Goal: Entertainment & Leisure: Browse casually

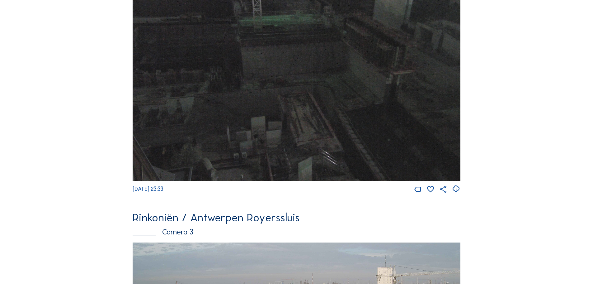
scroll to position [810, 0]
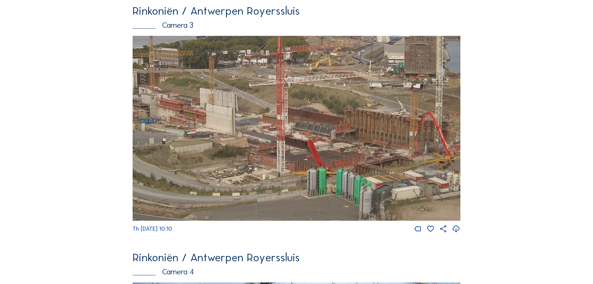
drag, startPoint x: 294, startPoint y: 193, endPoint x: 329, endPoint y: 188, distance: 35.0
click at [329, 188] on img at bounding box center [297, 128] width 328 height 185
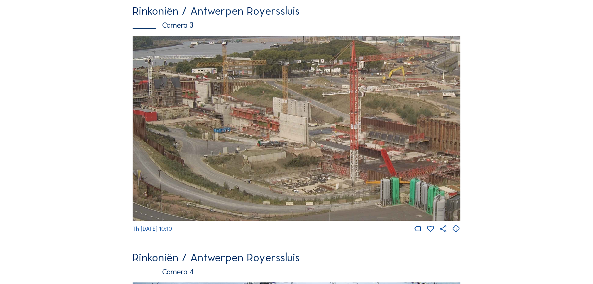
drag, startPoint x: 228, startPoint y: 163, endPoint x: 235, endPoint y: 163, distance: 6.9
click at [235, 163] on img at bounding box center [297, 128] width 328 height 185
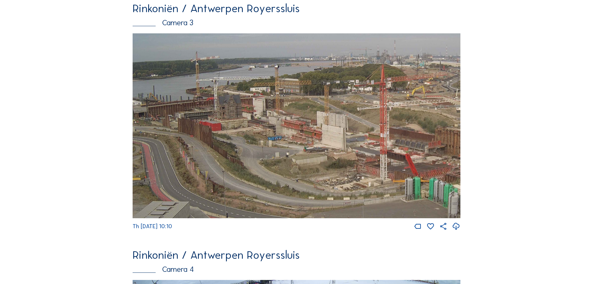
scroll to position [1121, 0]
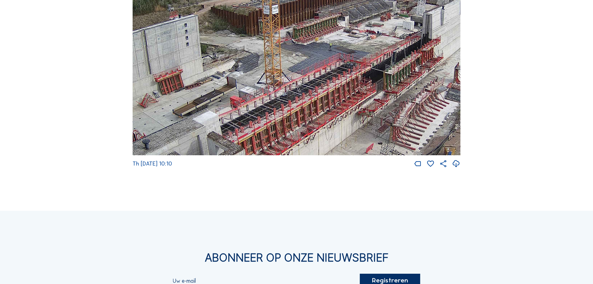
drag, startPoint x: 343, startPoint y: 70, endPoint x: 338, endPoint y: 84, distance: 15.0
click at [338, 84] on img at bounding box center [297, 63] width 328 height 185
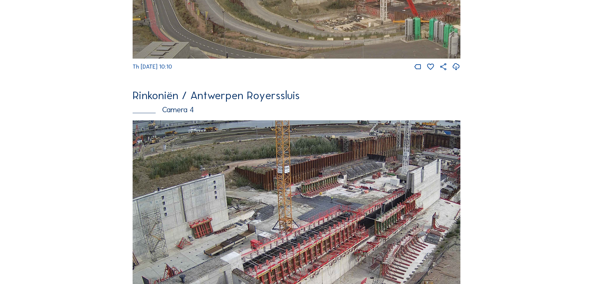
scroll to position [1034, 0]
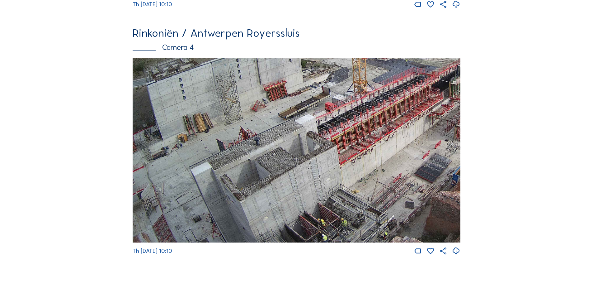
drag, startPoint x: 245, startPoint y: 183, endPoint x: 472, endPoint y: 62, distance: 257.5
drag, startPoint x: 189, startPoint y: 213, endPoint x: 281, endPoint y: 129, distance: 124.8
click at [281, 129] on img at bounding box center [297, 150] width 328 height 185
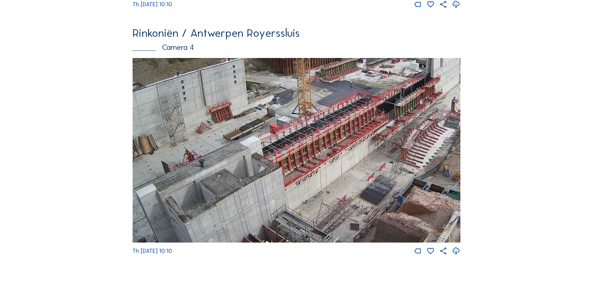
drag, startPoint x: 353, startPoint y: 148, endPoint x: 287, endPoint y: 172, distance: 70.4
click at [287, 172] on img at bounding box center [297, 150] width 328 height 185
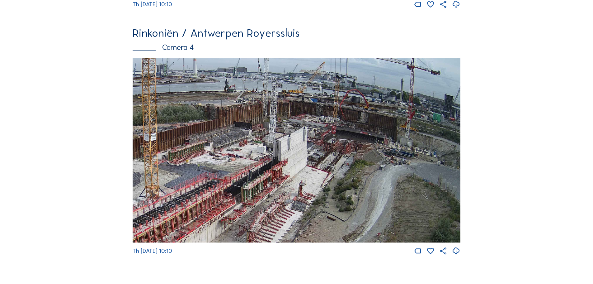
drag, startPoint x: 394, startPoint y: 162, endPoint x: 182, endPoint y: 266, distance: 236.2
click at [182, 255] on div "Th [DATE] 10:10" at bounding box center [297, 156] width 328 height 197
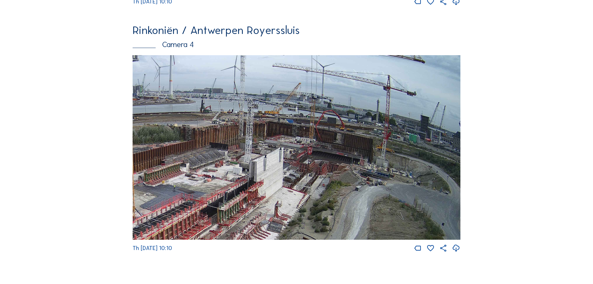
scroll to position [1096, 0]
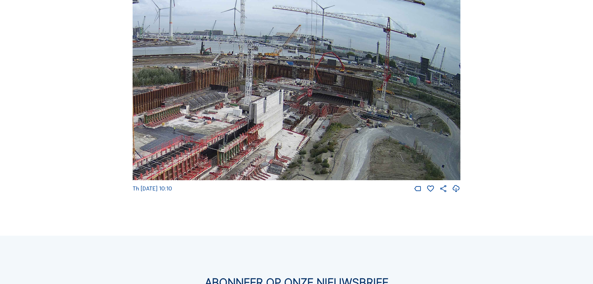
click at [359, 173] on img at bounding box center [297, 88] width 328 height 185
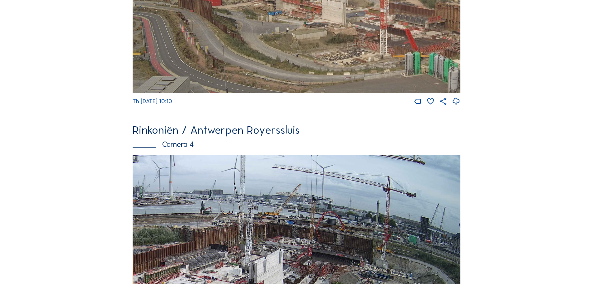
scroll to position [909, 0]
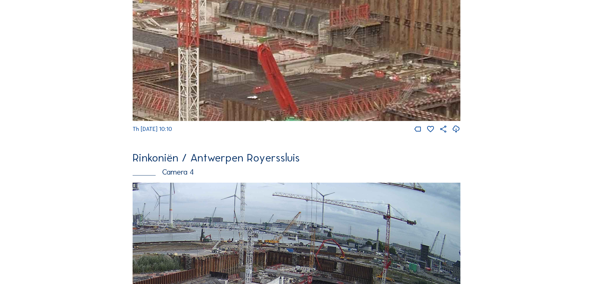
drag, startPoint x: 406, startPoint y: 118, endPoint x: 323, endPoint y: 112, distance: 83.4
click at [323, 112] on img at bounding box center [297, 28] width 328 height 185
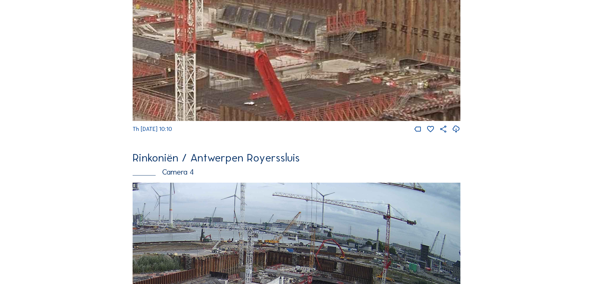
drag, startPoint x: 365, startPoint y: 83, endPoint x: 357, endPoint y: 95, distance: 14.4
click at [357, 95] on img at bounding box center [297, 28] width 328 height 185
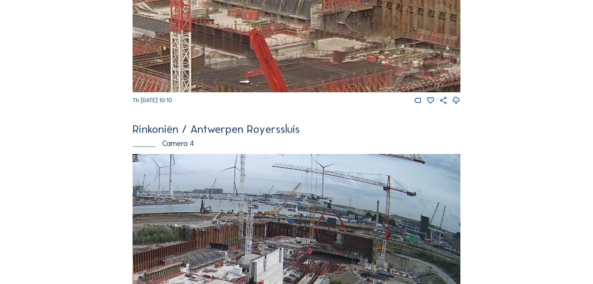
scroll to position [972, 0]
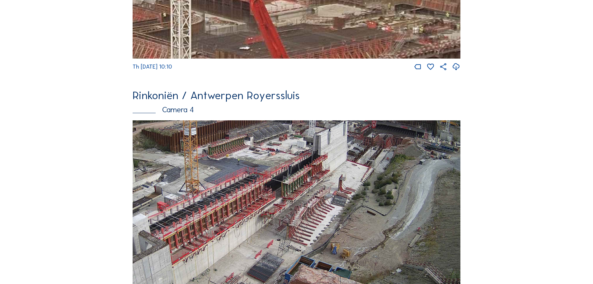
drag, startPoint x: 203, startPoint y: 259, endPoint x: 267, endPoint y: 166, distance: 113.1
click at [267, 166] on img at bounding box center [297, 212] width 328 height 185
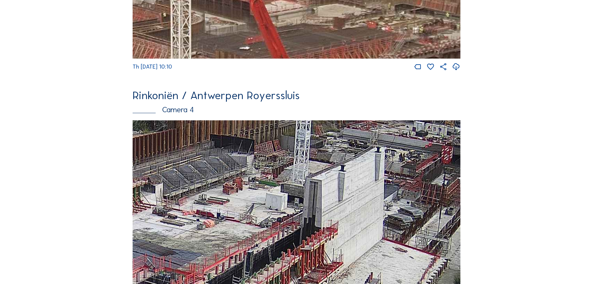
drag, startPoint x: 288, startPoint y: 200, endPoint x: 269, endPoint y: 221, distance: 28.5
click at [269, 221] on img at bounding box center [297, 212] width 328 height 185
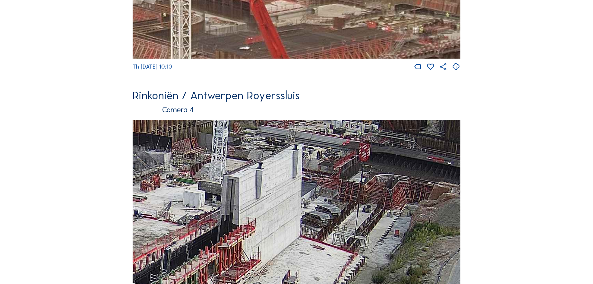
drag, startPoint x: 316, startPoint y: 206, endPoint x: 233, endPoint y: 203, distance: 82.6
click at [233, 203] on img at bounding box center [297, 212] width 328 height 185
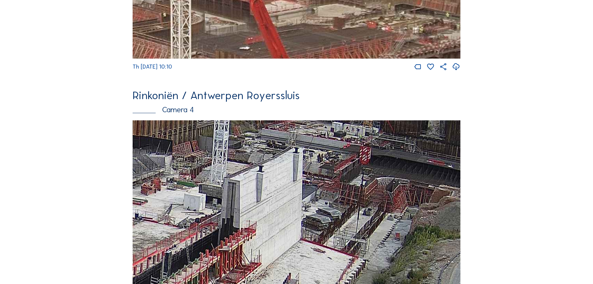
drag, startPoint x: 300, startPoint y: 209, endPoint x: 301, endPoint y: 212, distance: 3.2
click at [301, 212] on img at bounding box center [297, 212] width 328 height 185
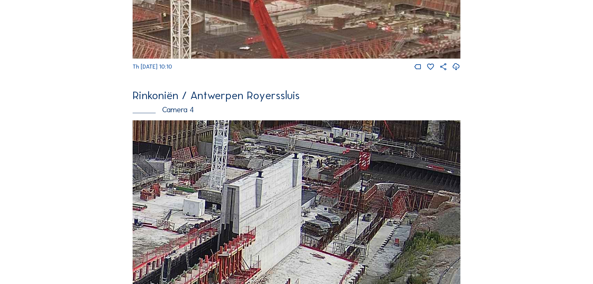
drag, startPoint x: 317, startPoint y: 172, endPoint x: 316, endPoint y: 178, distance: 5.6
click at [316, 178] on img at bounding box center [297, 212] width 328 height 185
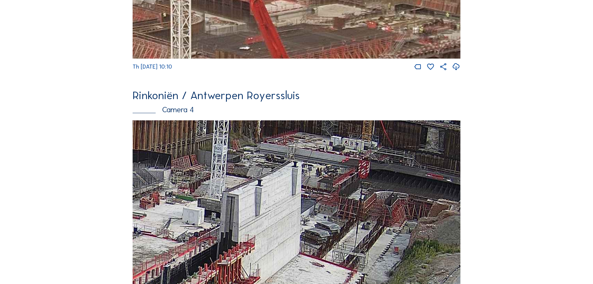
drag, startPoint x: 343, startPoint y: 192, endPoint x: 342, endPoint y: 201, distance: 8.4
click at [342, 201] on img at bounding box center [297, 212] width 328 height 185
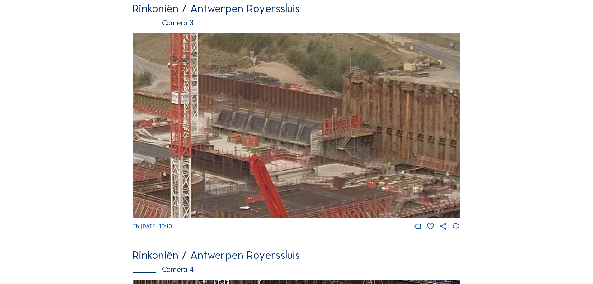
scroll to position [785, 0]
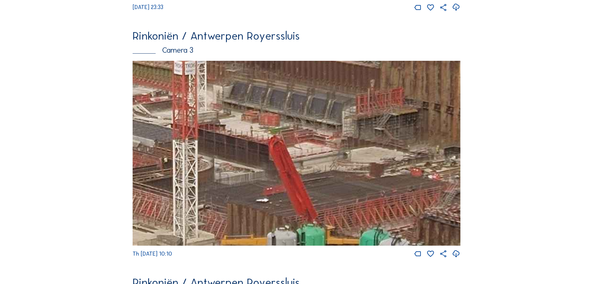
drag, startPoint x: 295, startPoint y: 198, endPoint x: 304, endPoint y: 181, distance: 19.5
click at [304, 181] on img at bounding box center [297, 153] width 328 height 185
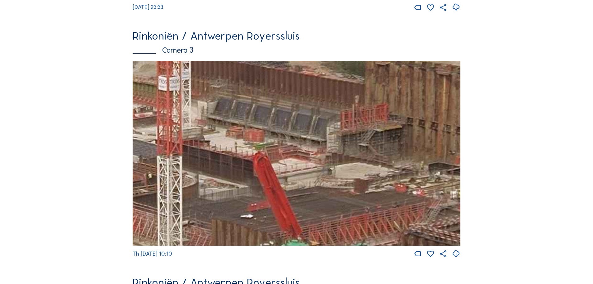
drag, startPoint x: 374, startPoint y: 196, endPoint x: 356, endPoint y: 216, distance: 27.1
click at [356, 216] on img at bounding box center [297, 153] width 328 height 185
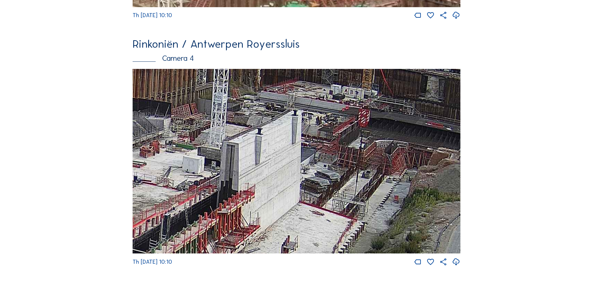
scroll to position [972, 0]
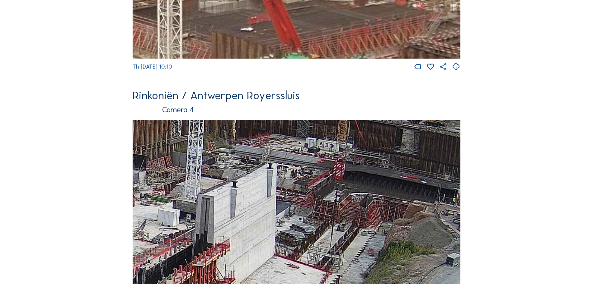
drag, startPoint x: 392, startPoint y: 186, endPoint x: 378, endPoint y: 190, distance: 14.8
click at [378, 190] on img at bounding box center [297, 212] width 328 height 185
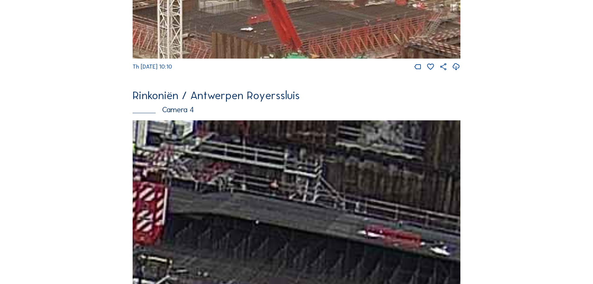
drag, startPoint x: 386, startPoint y: 170, endPoint x: 364, endPoint y: 196, distance: 33.9
click at [364, 196] on img at bounding box center [297, 212] width 328 height 185
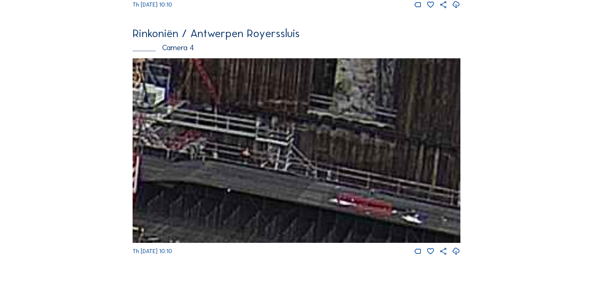
scroll to position [1034, 0]
